Goal: Find specific page/section: Find specific page/section

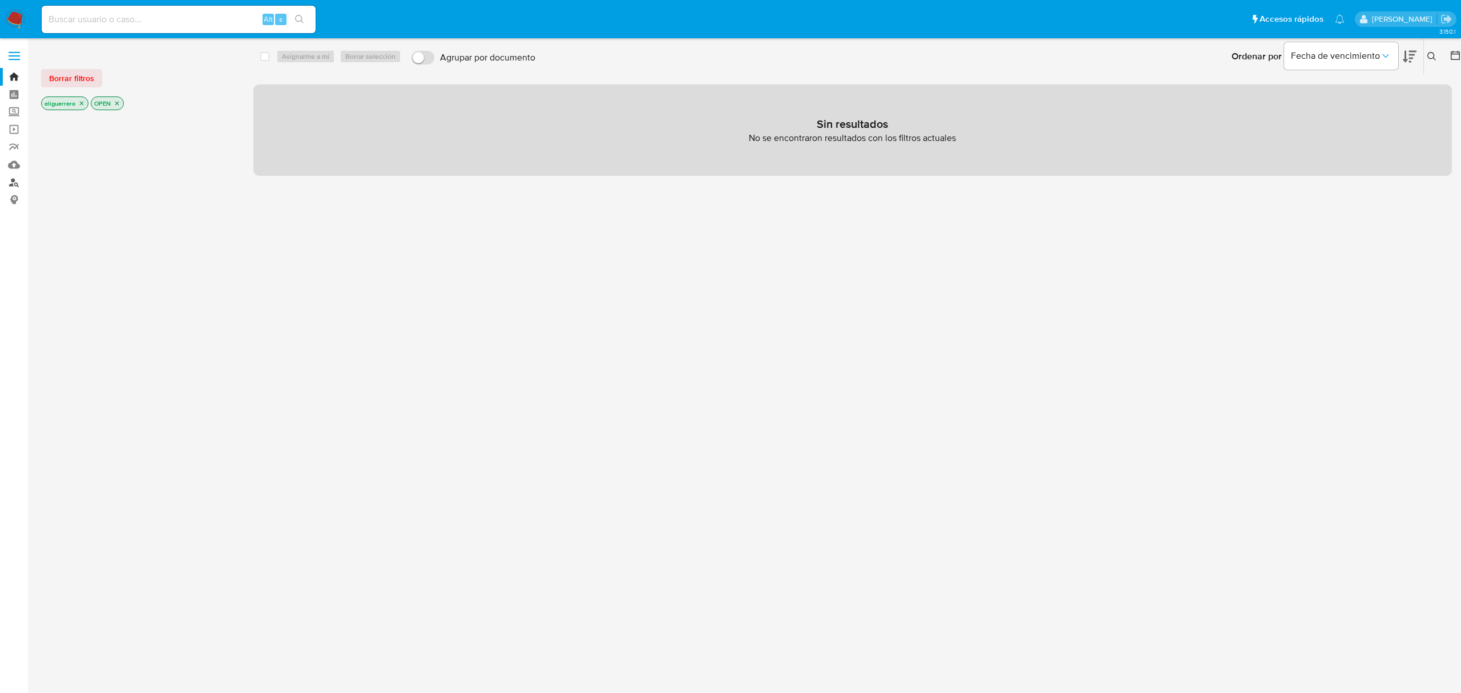
click at [7, 182] on link "Buscador de personas" at bounding box center [68, 183] width 136 height 18
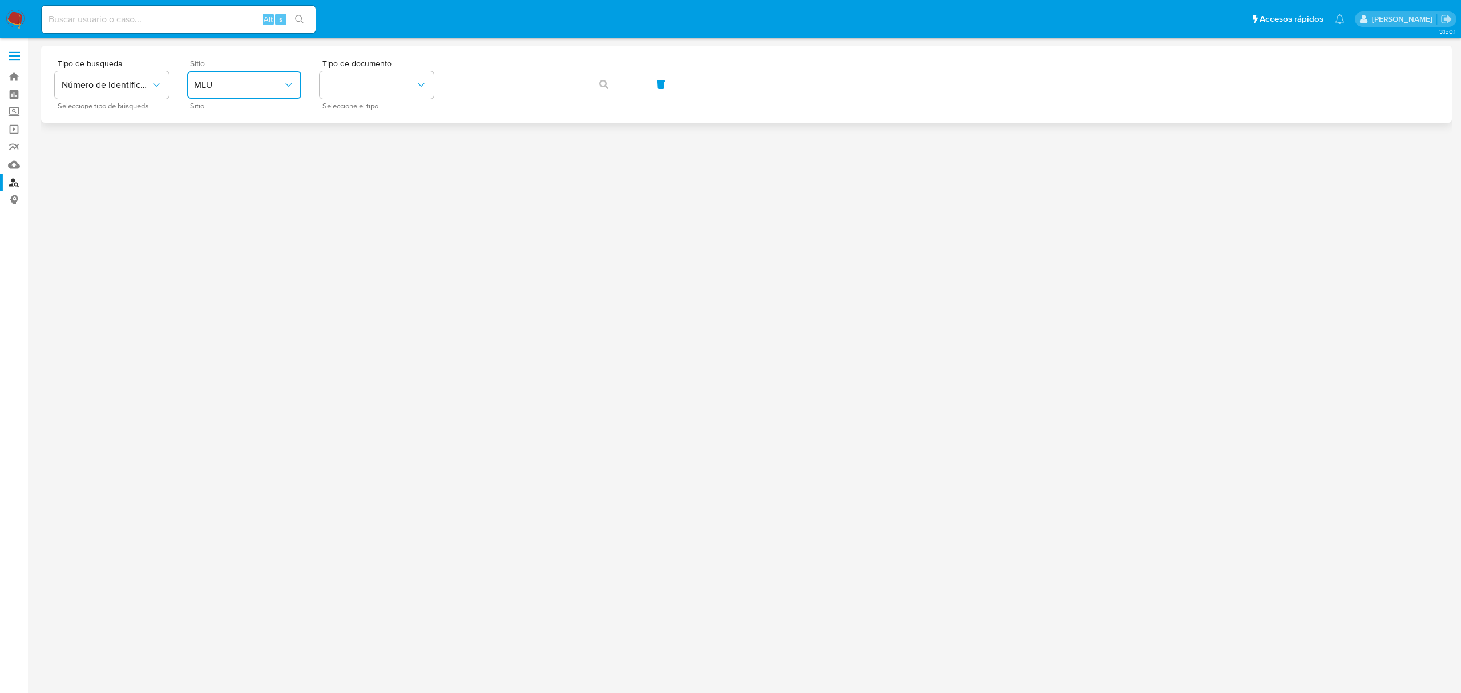
click at [280, 85] on span "MLU" at bounding box center [238, 84] width 89 height 11
click at [266, 133] on div "MLA" at bounding box center [241, 143] width 94 height 27
click at [380, 79] on button "identificationType" at bounding box center [377, 84] width 114 height 27
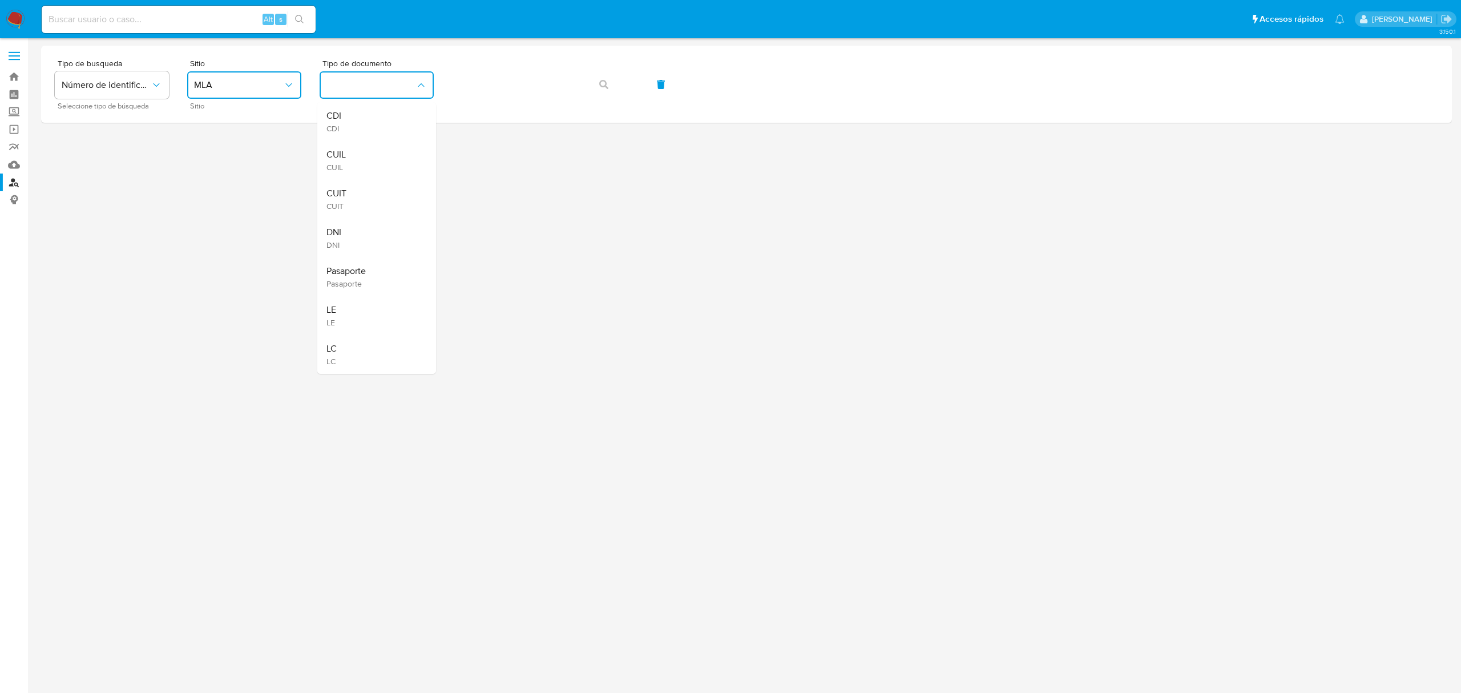
click at [371, 156] on div "CUIL CUIL" at bounding box center [374, 160] width 94 height 39
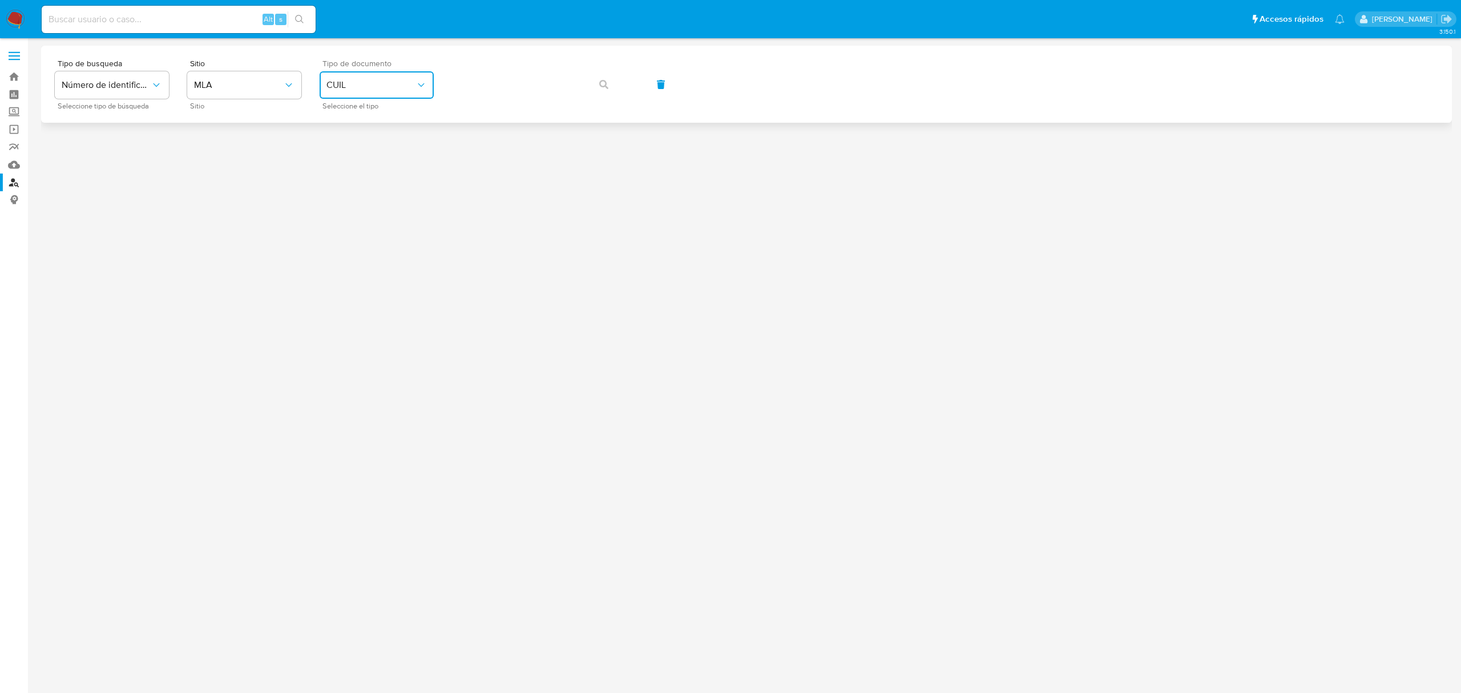
click at [402, 89] on span "CUIL" at bounding box center [371, 84] width 89 height 11
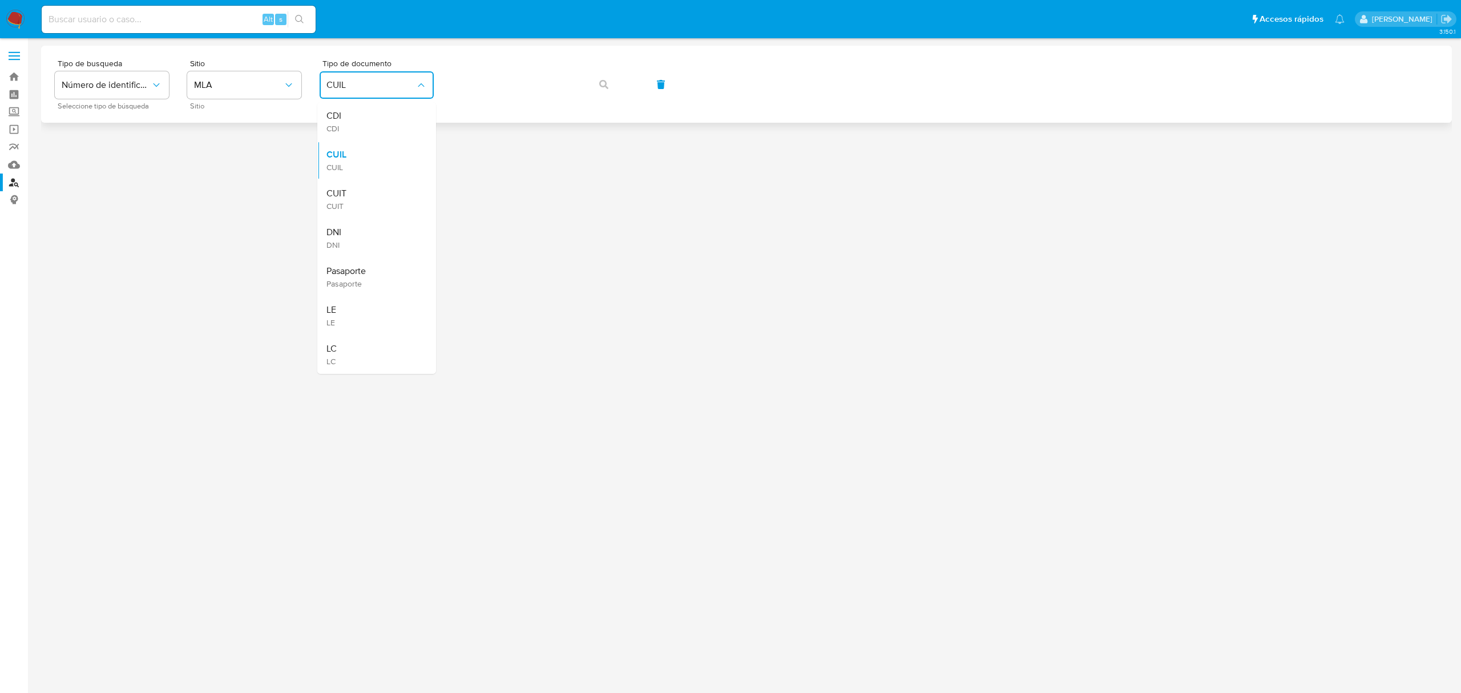
drag, startPoint x: 382, startPoint y: 202, endPoint x: 446, endPoint y: 95, distance: 124.4
click at [382, 198] on div "CUIT CUIT" at bounding box center [374, 199] width 94 height 39
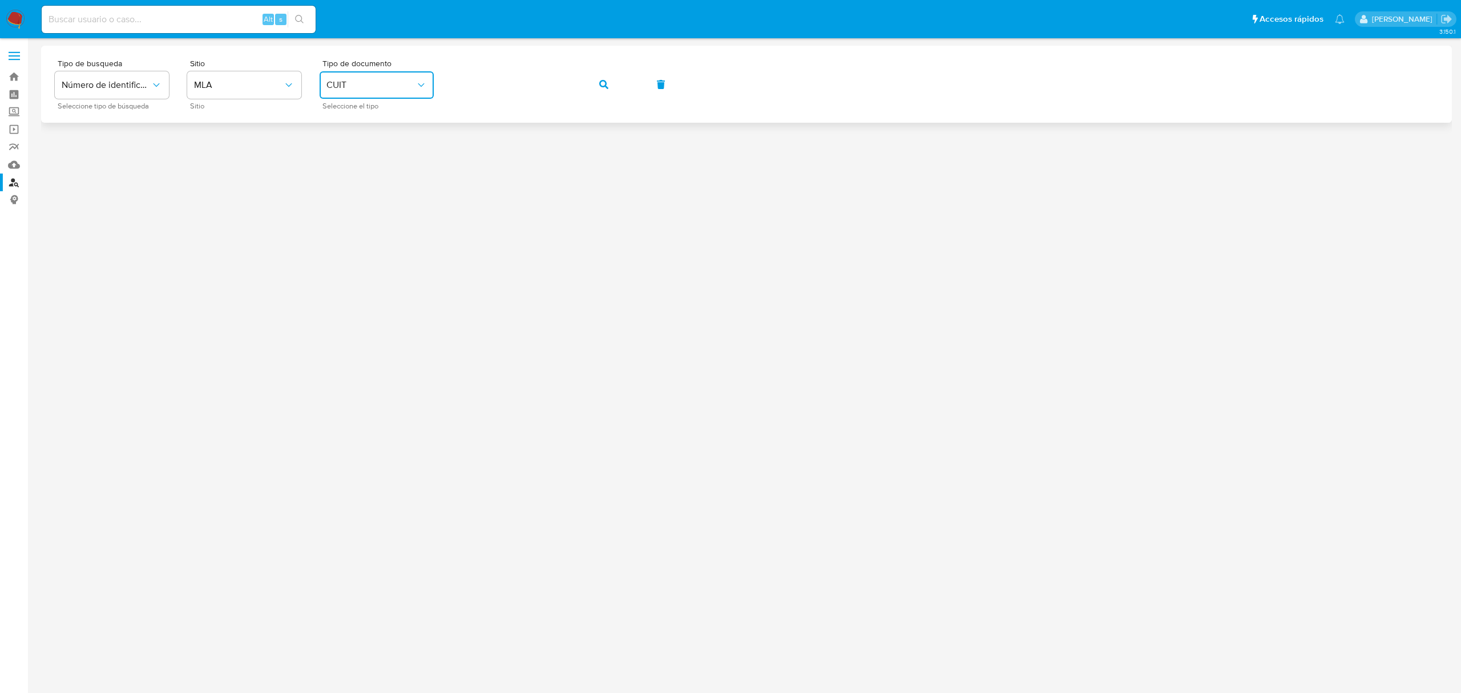
click at [593, 81] on button "button" at bounding box center [604, 84] width 39 height 27
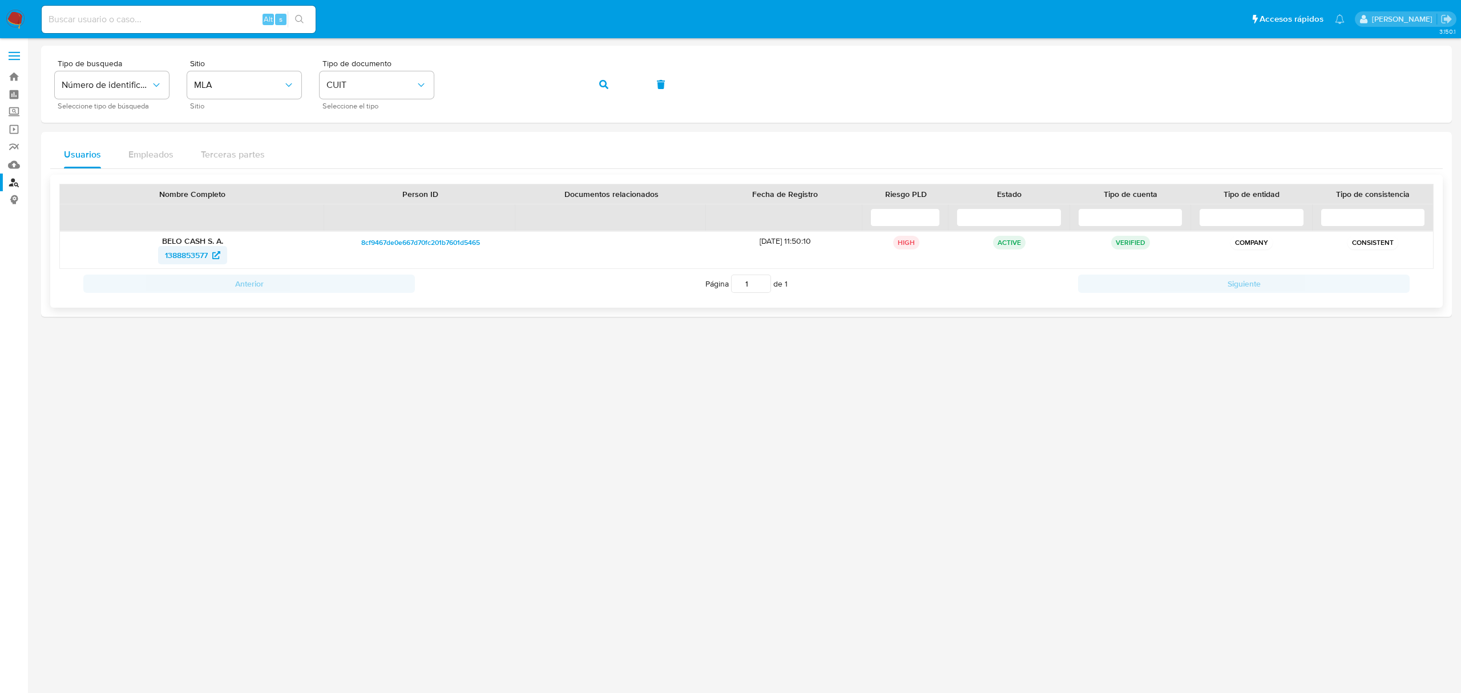
click at [206, 256] on span "1388853577" at bounding box center [186, 255] width 43 height 18
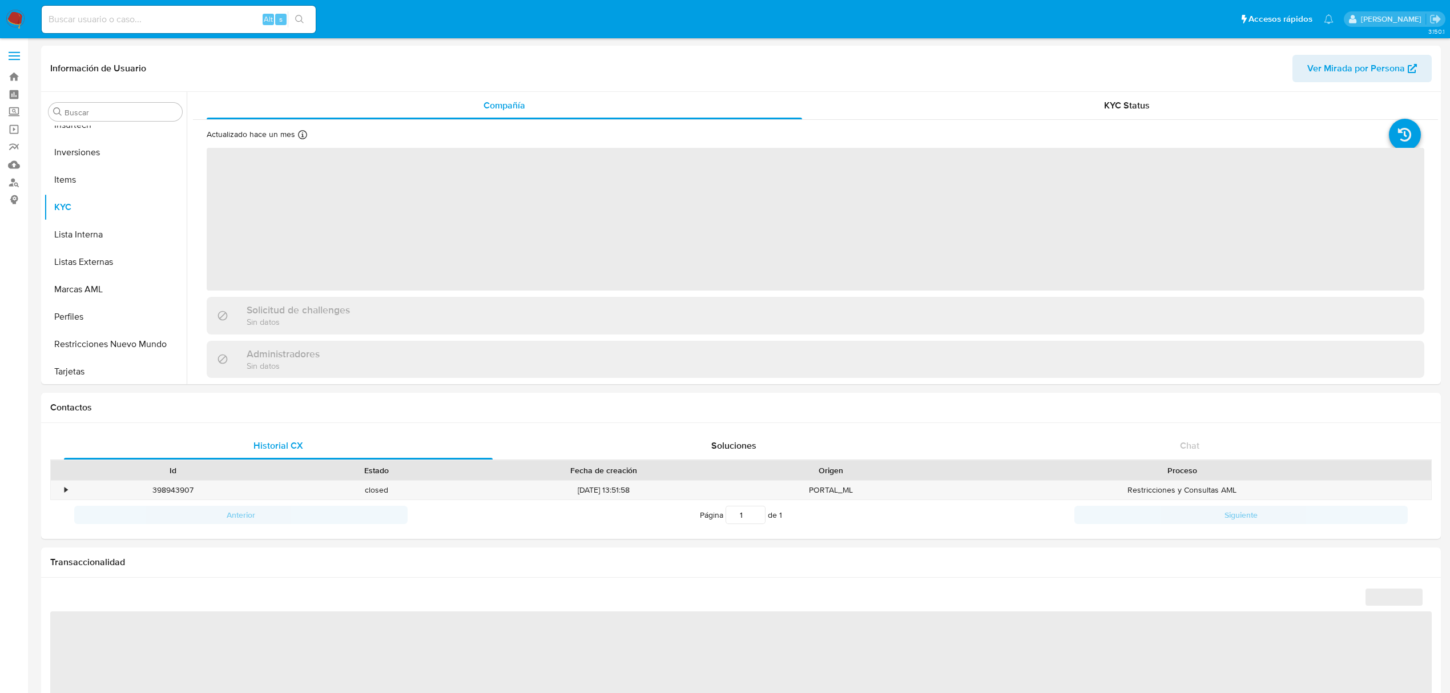
scroll to position [509, 0]
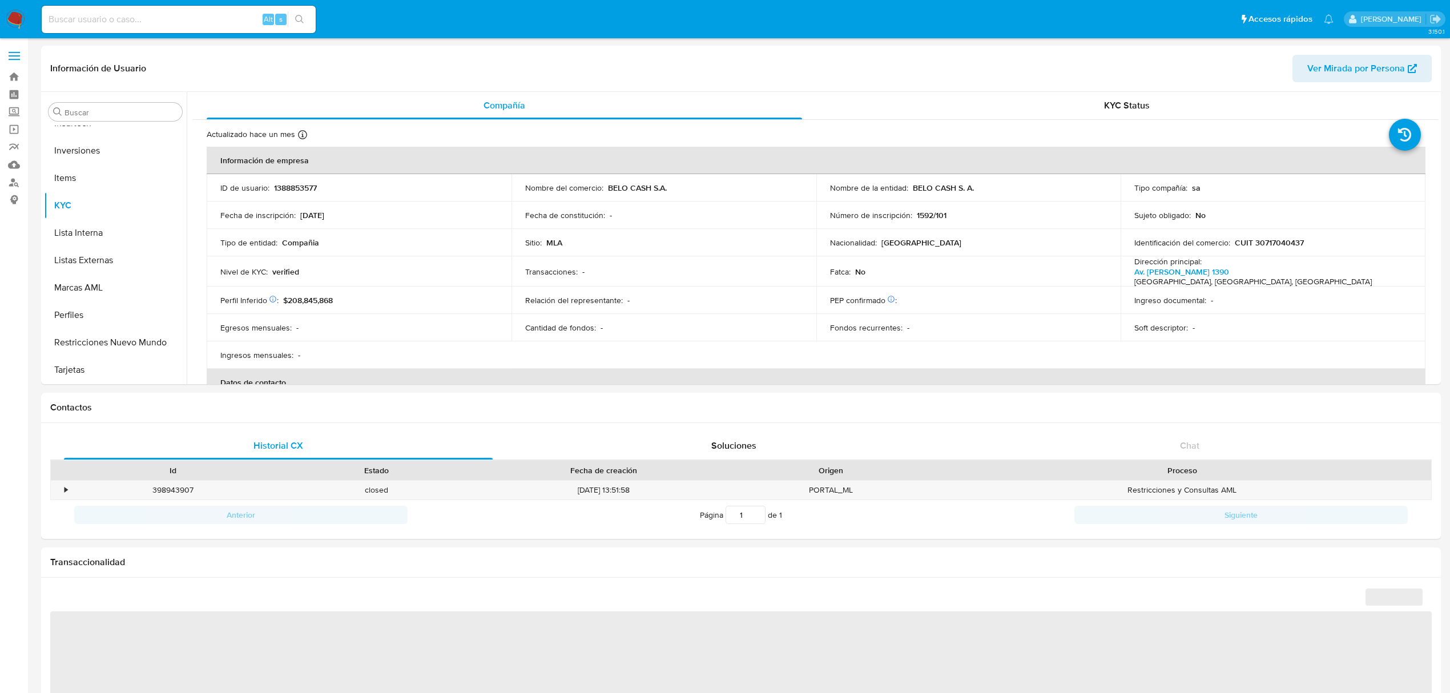
select select "10"
